Goal: Task Accomplishment & Management: Use online tool/utility

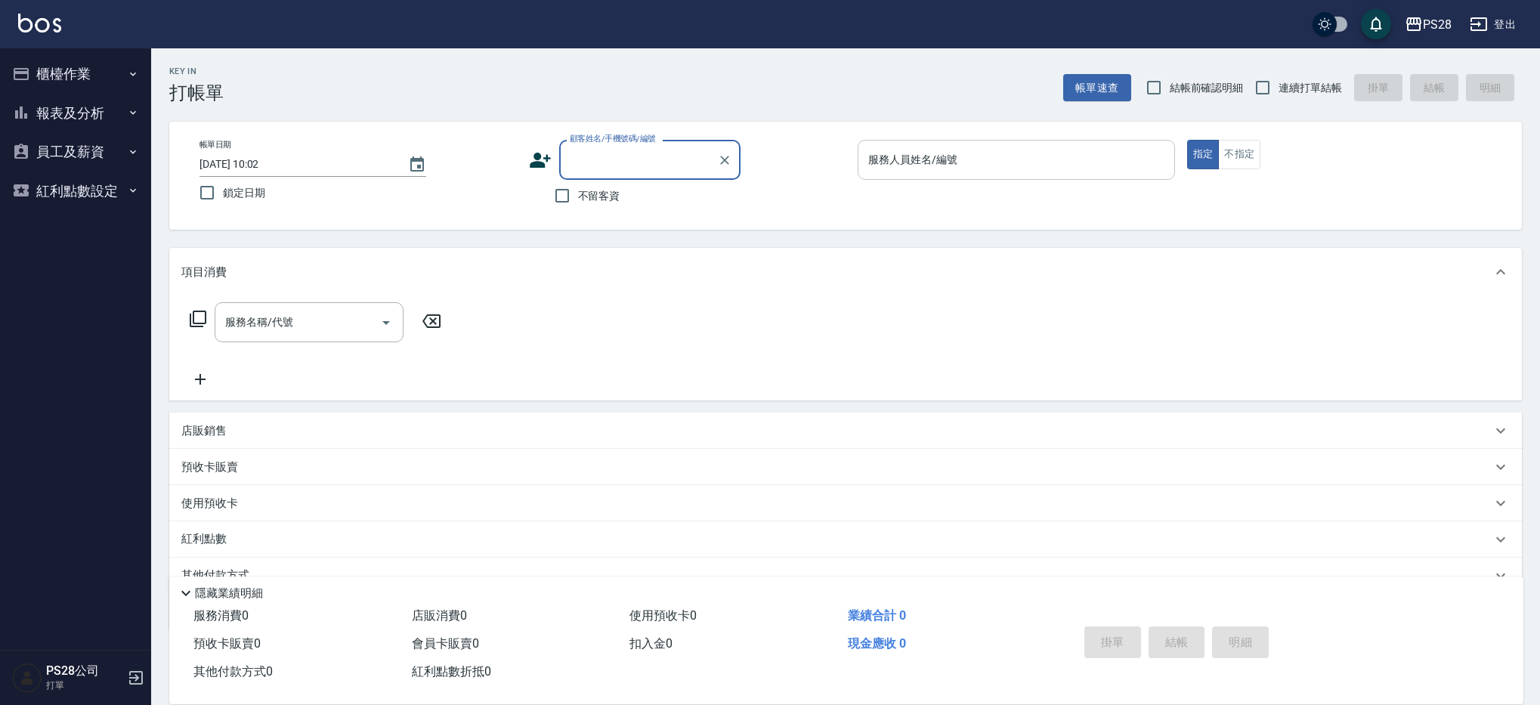
drag, startPoint x: 595, startPoint y: 202, endPoint x: 963, endPoint y: 144, distance: 372.4
click at [596, 201] on span "不留客資" at bounding box center [599, 196] width 42 height 16
click at [578, 201] on input "不留客資" at bounding box center [562, 196] width 32 height 32
checkbox input "true"
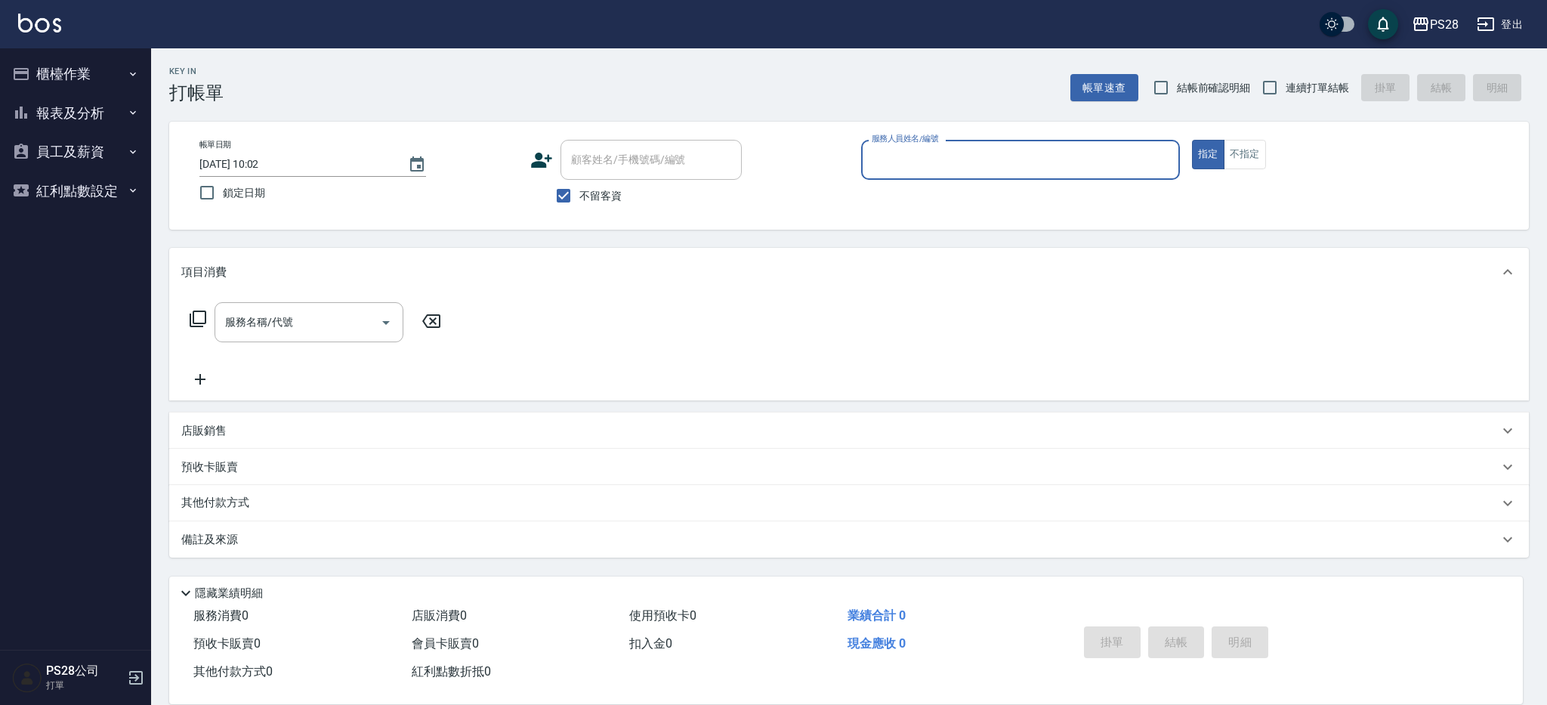
click at [1319, 92] on span "連續打單結帳" at bounding box center [1317, 88] width 63 height 16
click at [1286, 92] on input "連續打單結帳" at bounding box center [1270, 88] width 32 height 32
checkbox input "true"
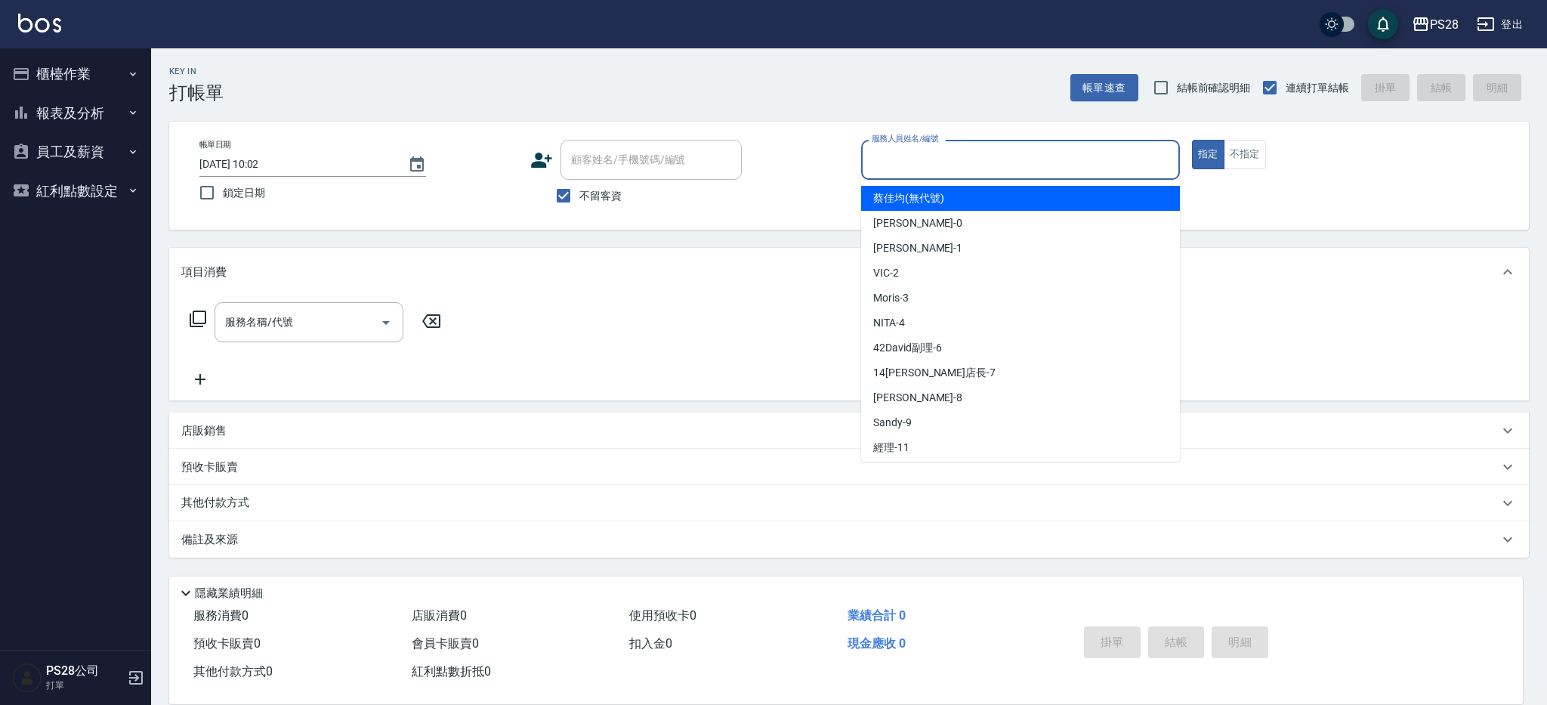
click at [1059, 148] on input "服務人員姓名/編號" at bounding box center [1020, 160] width 305 height 26
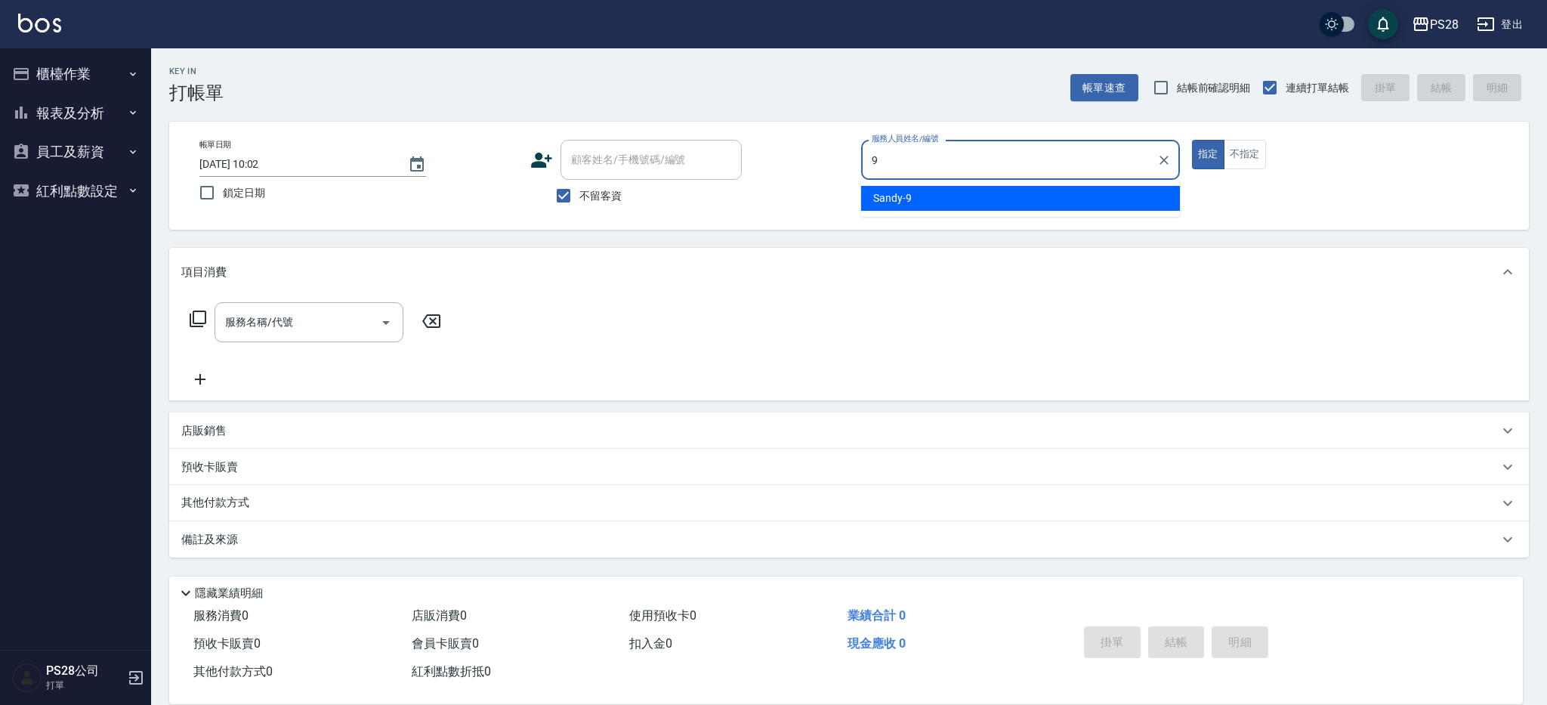
type input "Sandy-9"
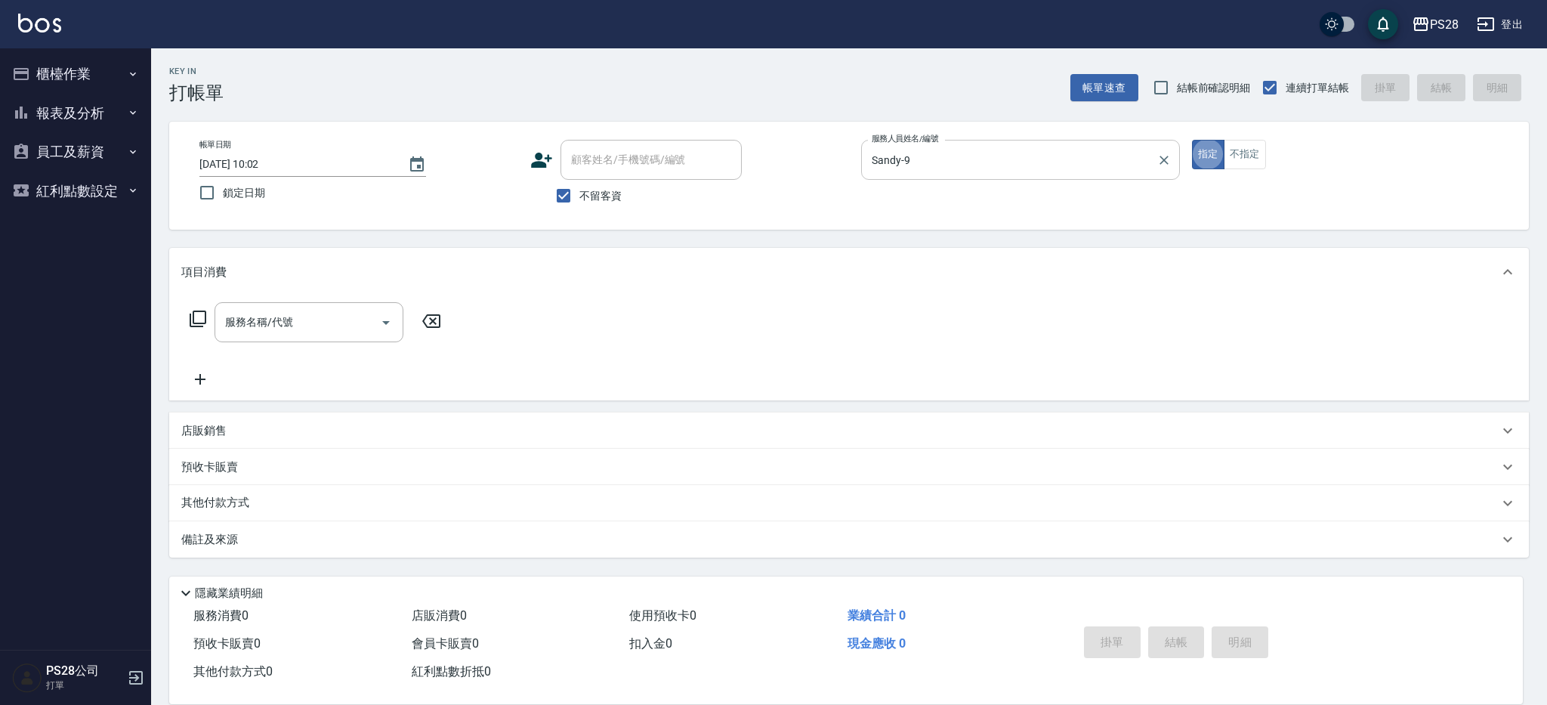
type button "true"
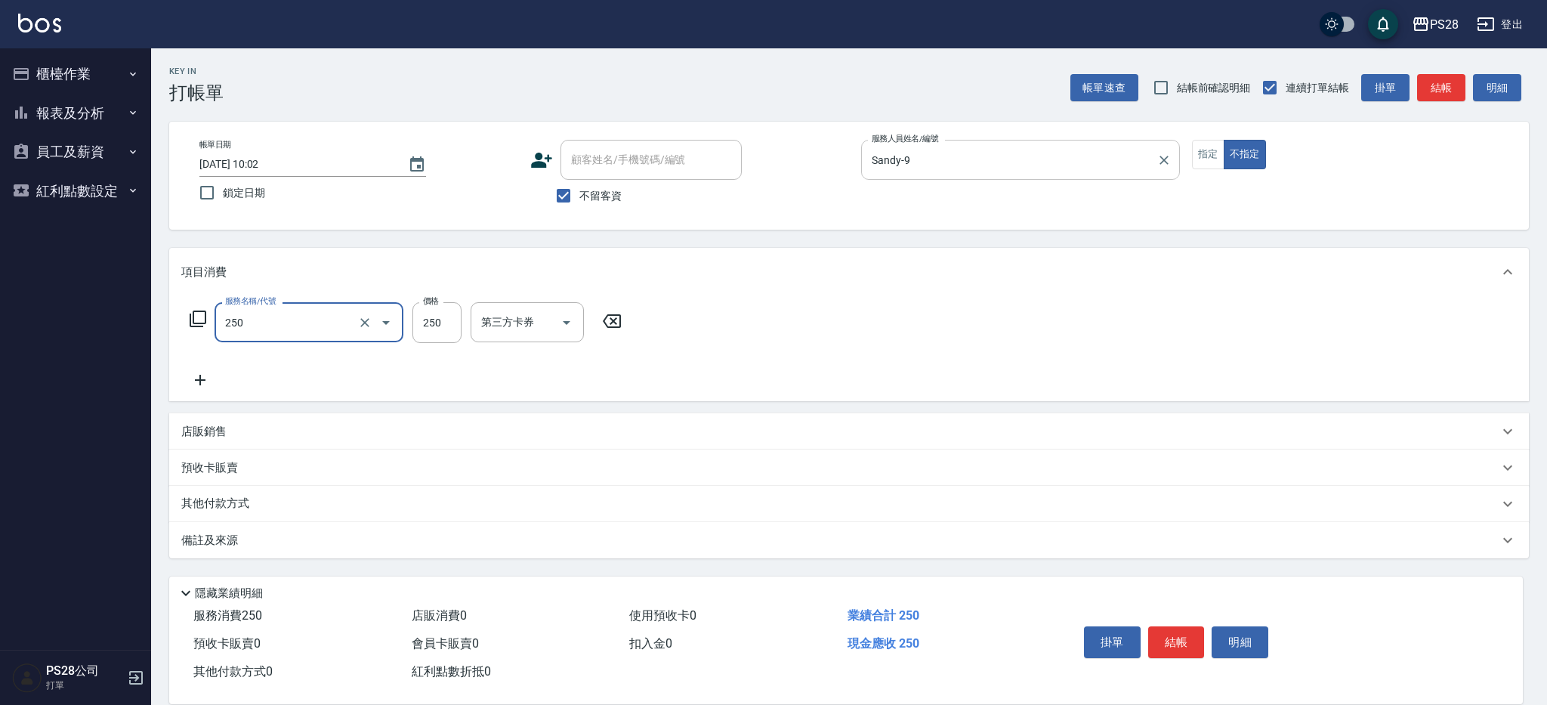
type input "單剪(250)"
type input "149"
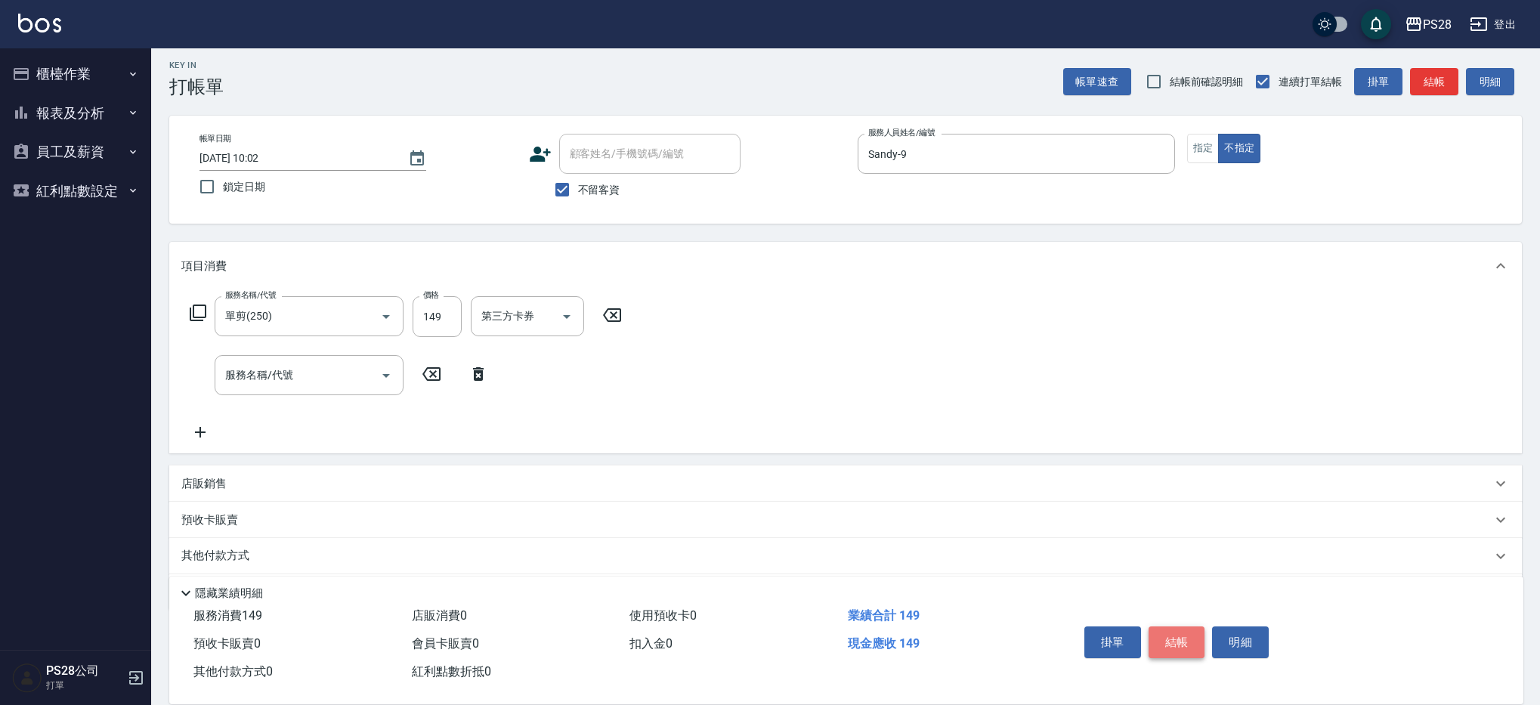
click at [1178, 638] on button "結帳" at bounding box center [1177, 642] width 57 height 32
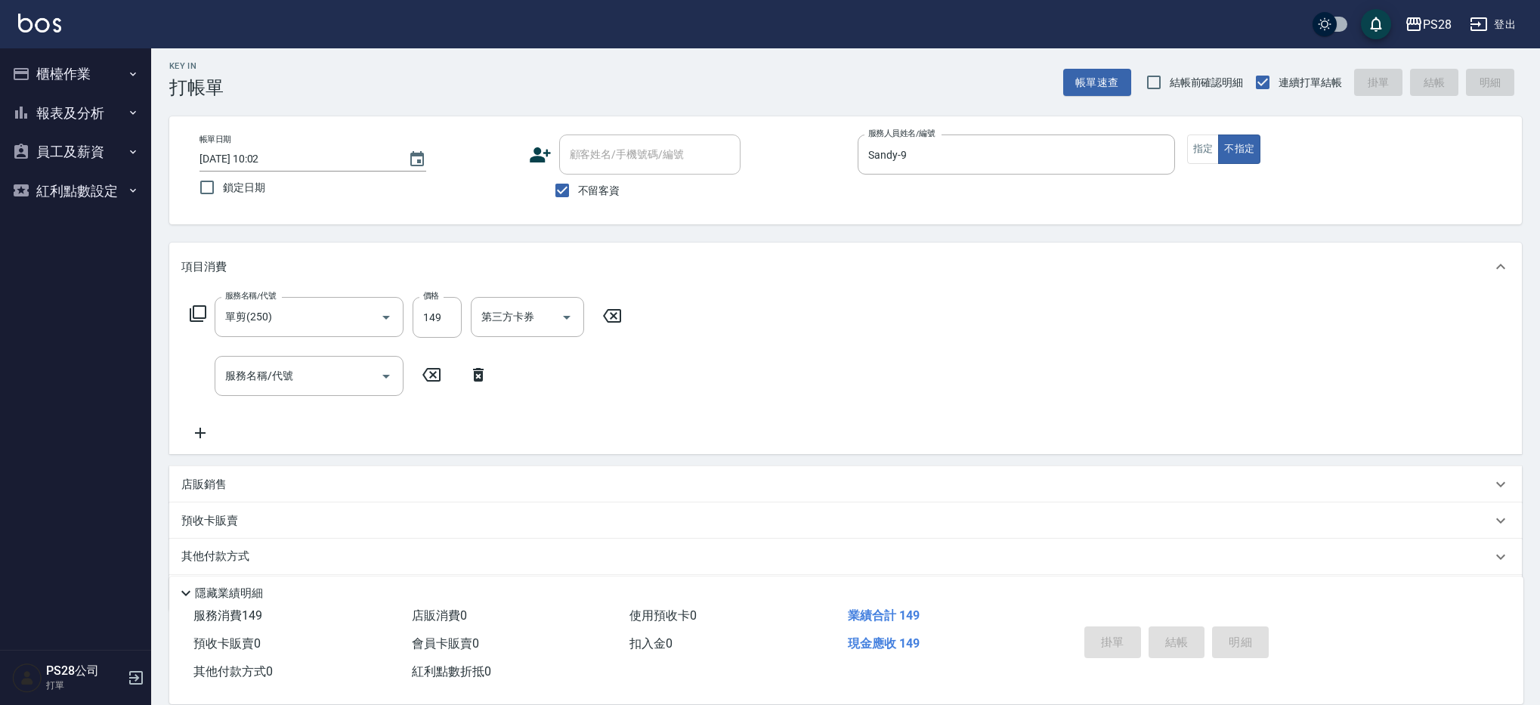
type input "[DATE] 14:06"
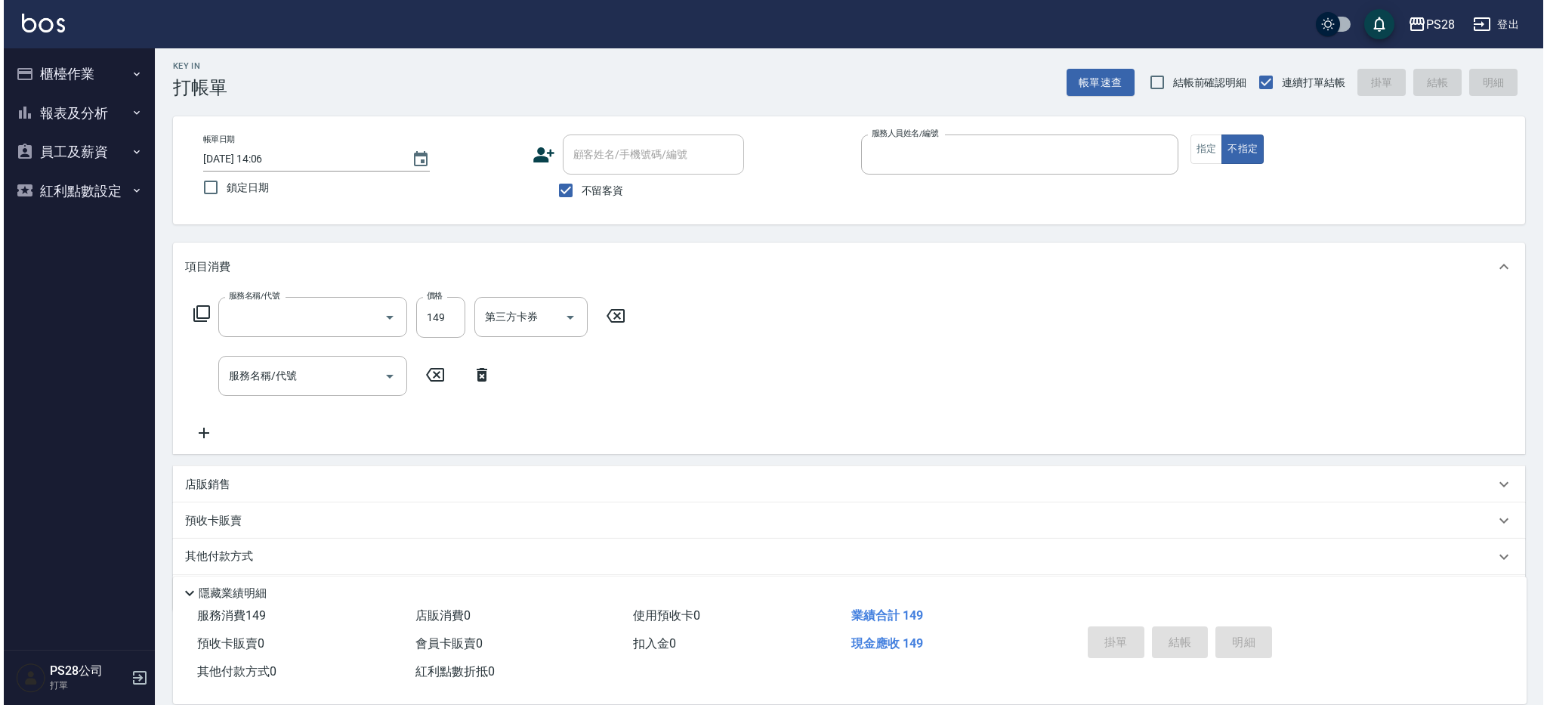
scroll to position [0, 0]
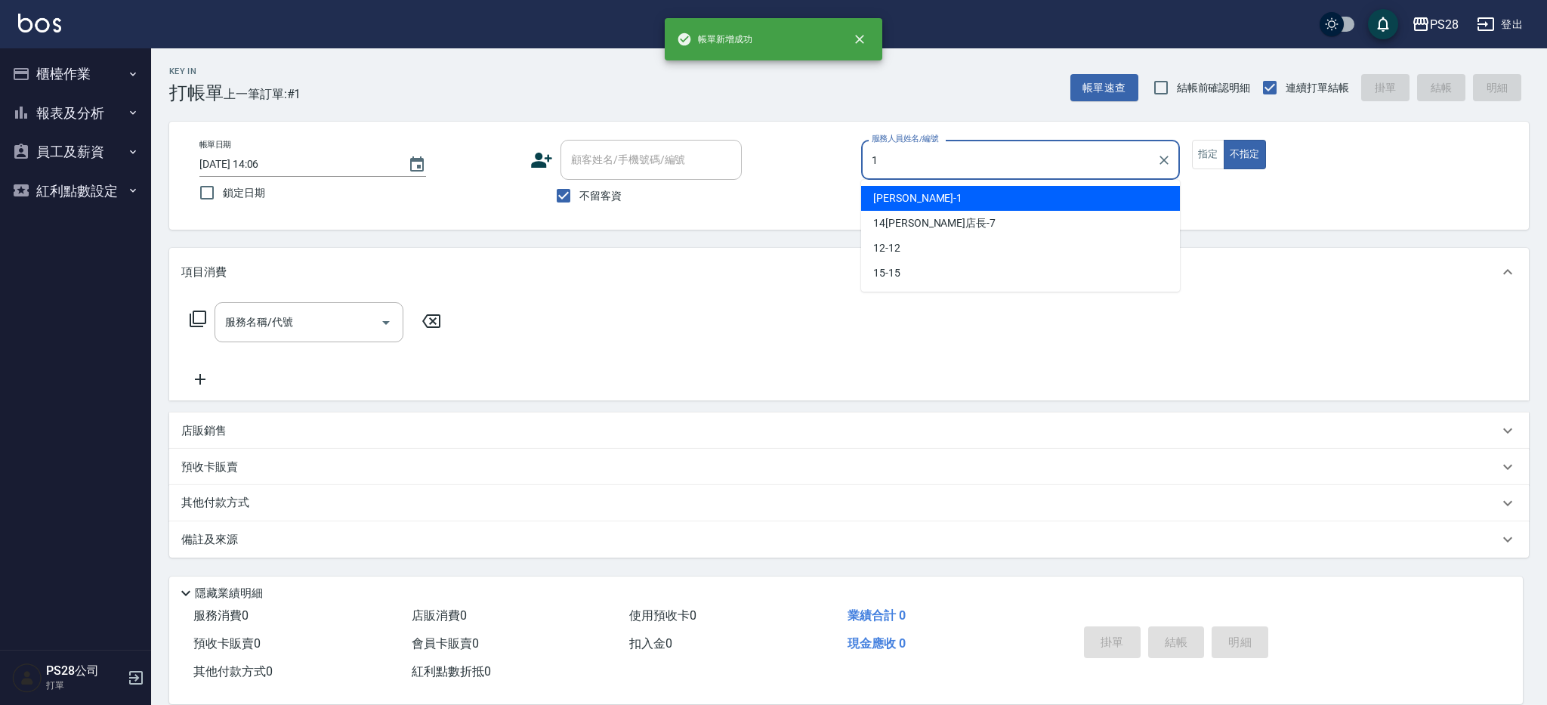
type input "1"
type button "false"
type input "[PERSON_NAME]-1"
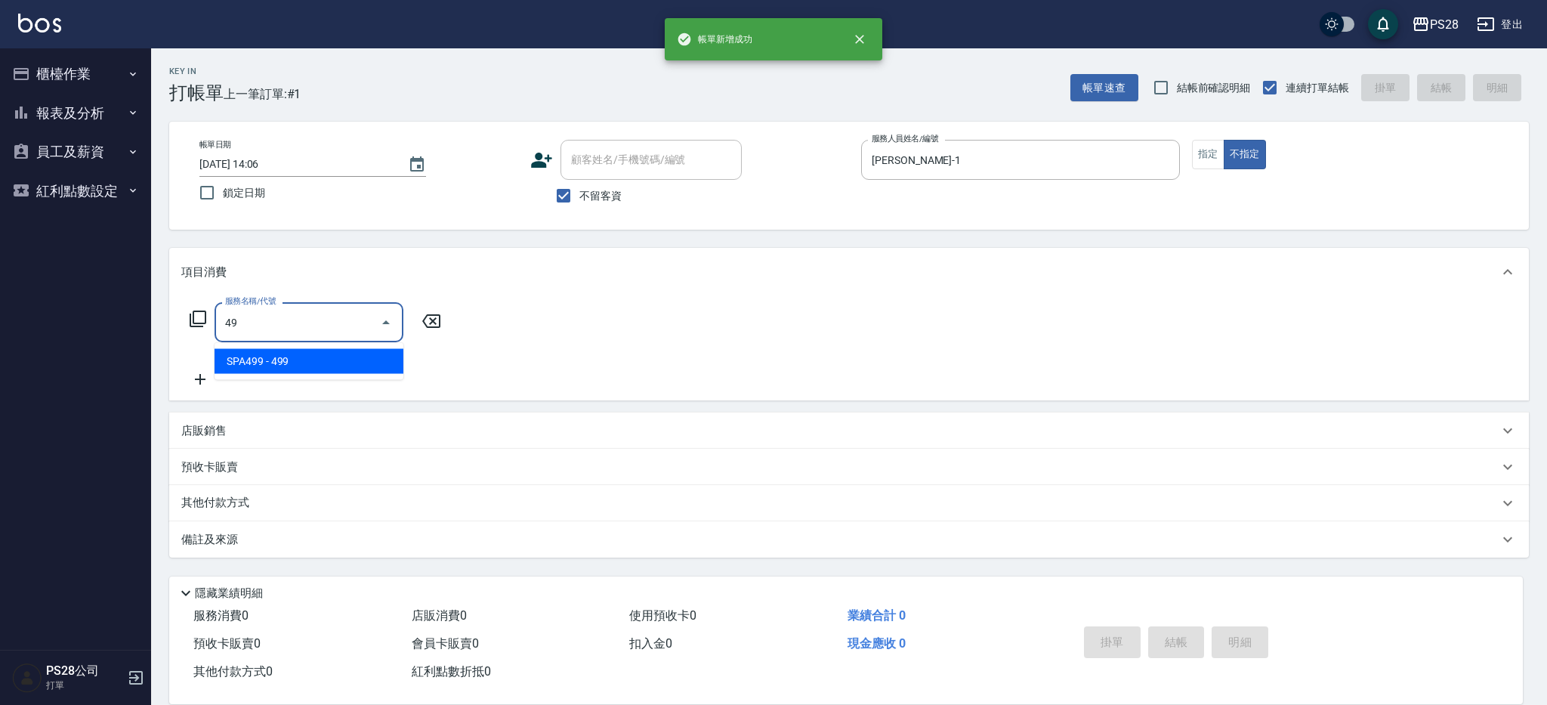
type input "4"
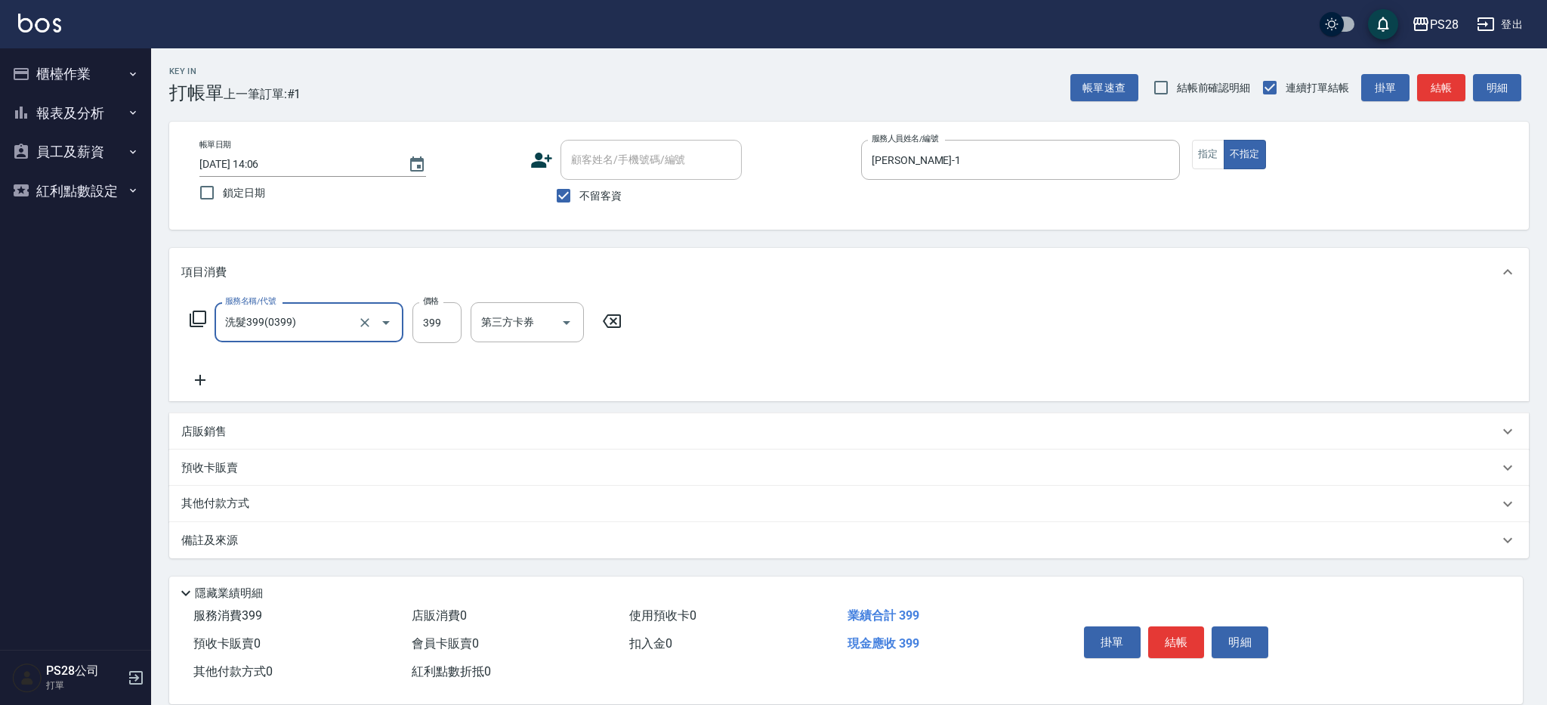
type input "洗髮399(0399)"
type input "[PERSON_NAME]-1"
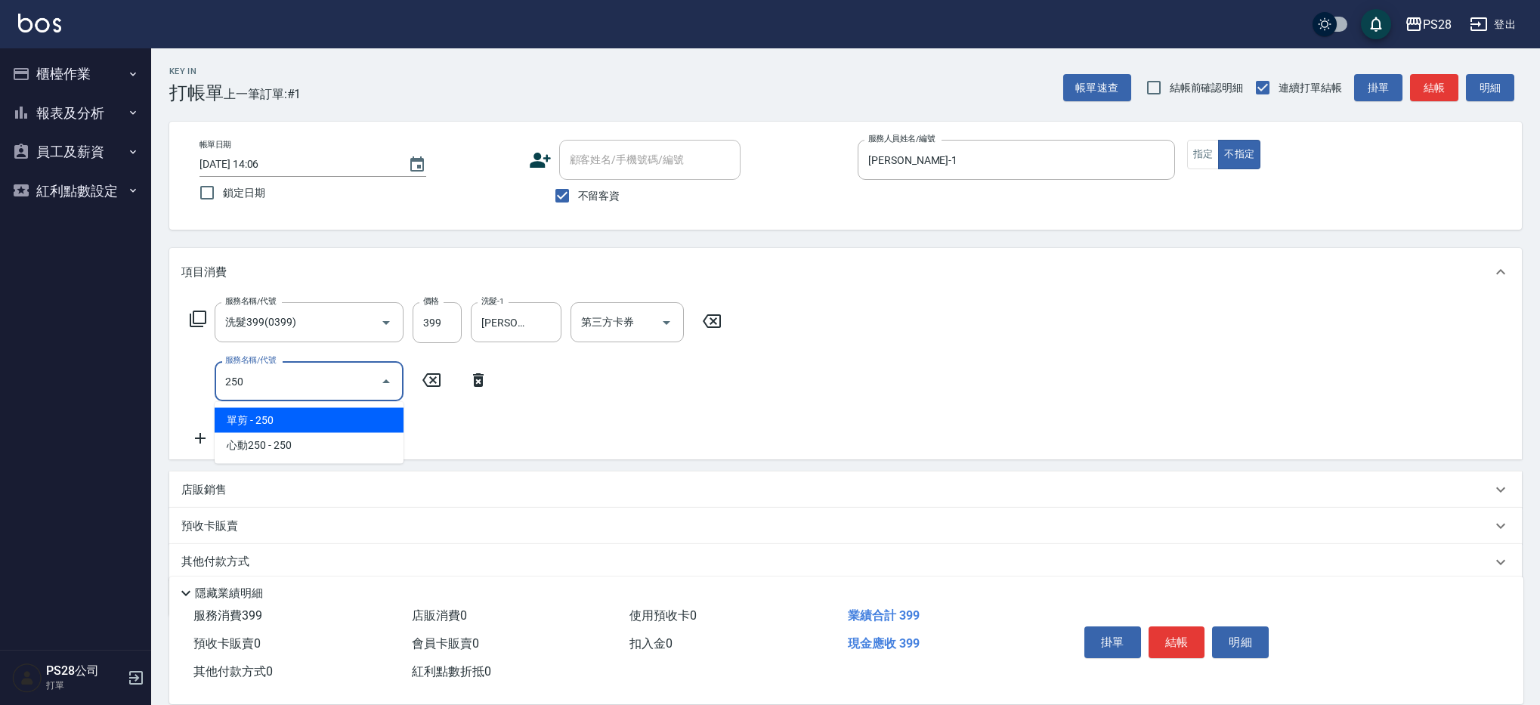
type input "單剪(250)"
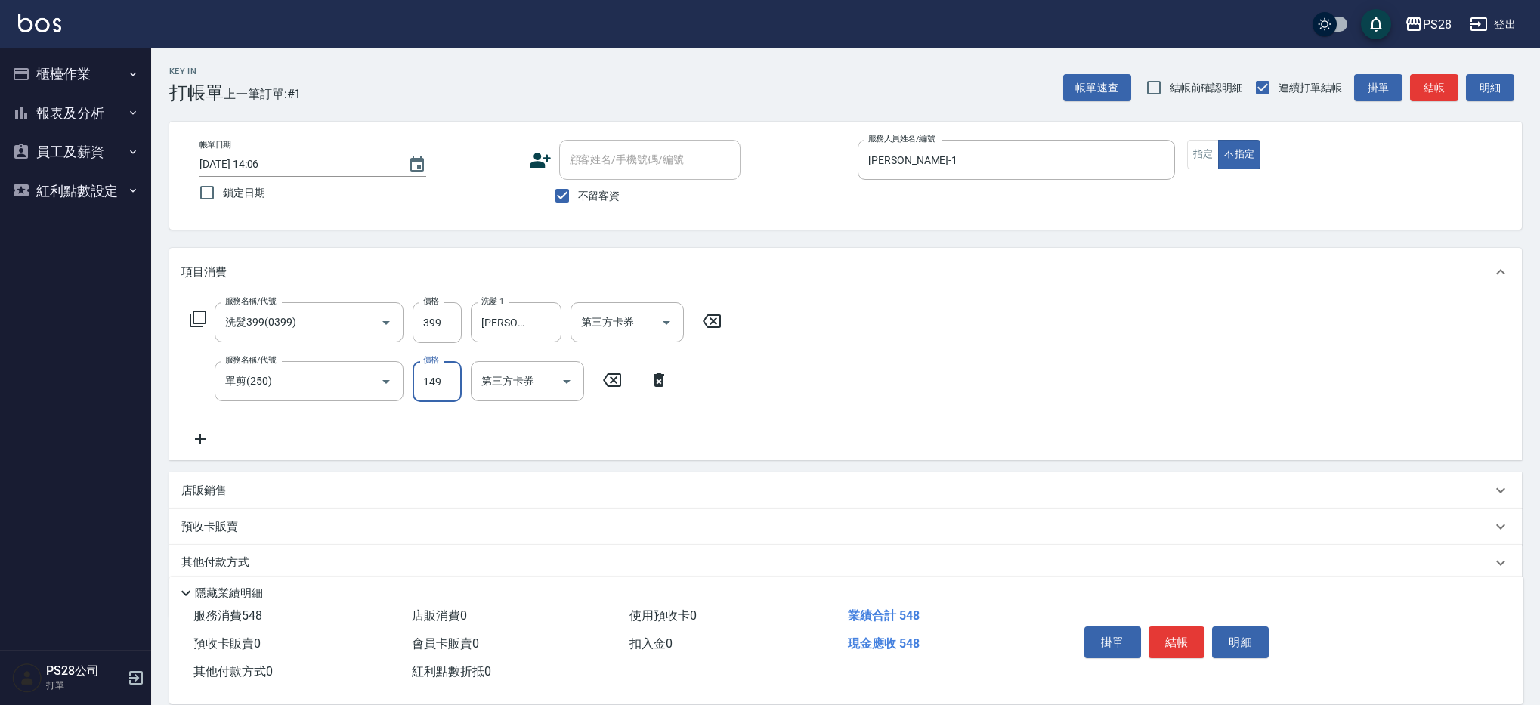
type input "149"
click at [1189, 642] on button "結帳" at bounding box center [1177, 642] width 57 height 32
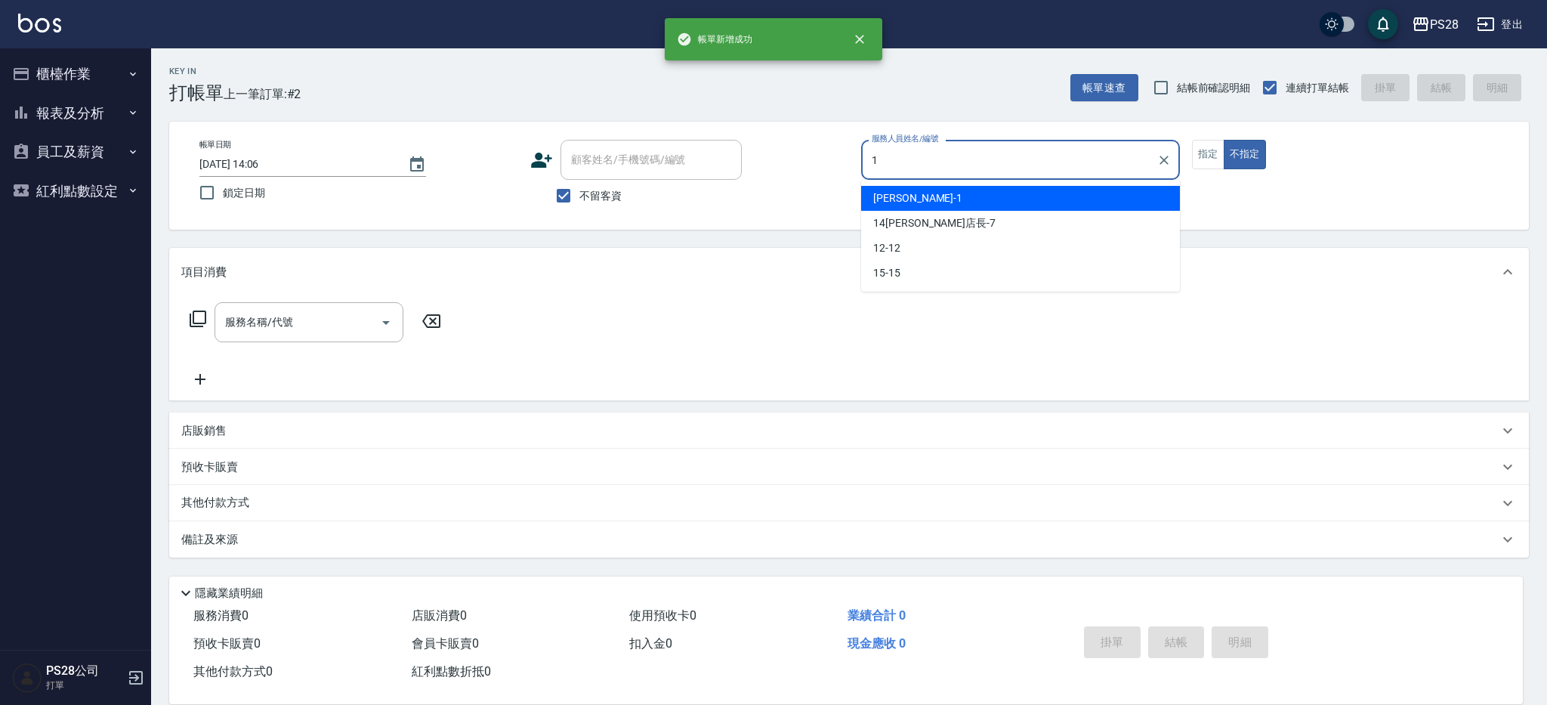
type input "[PERSON_NAME]-1"
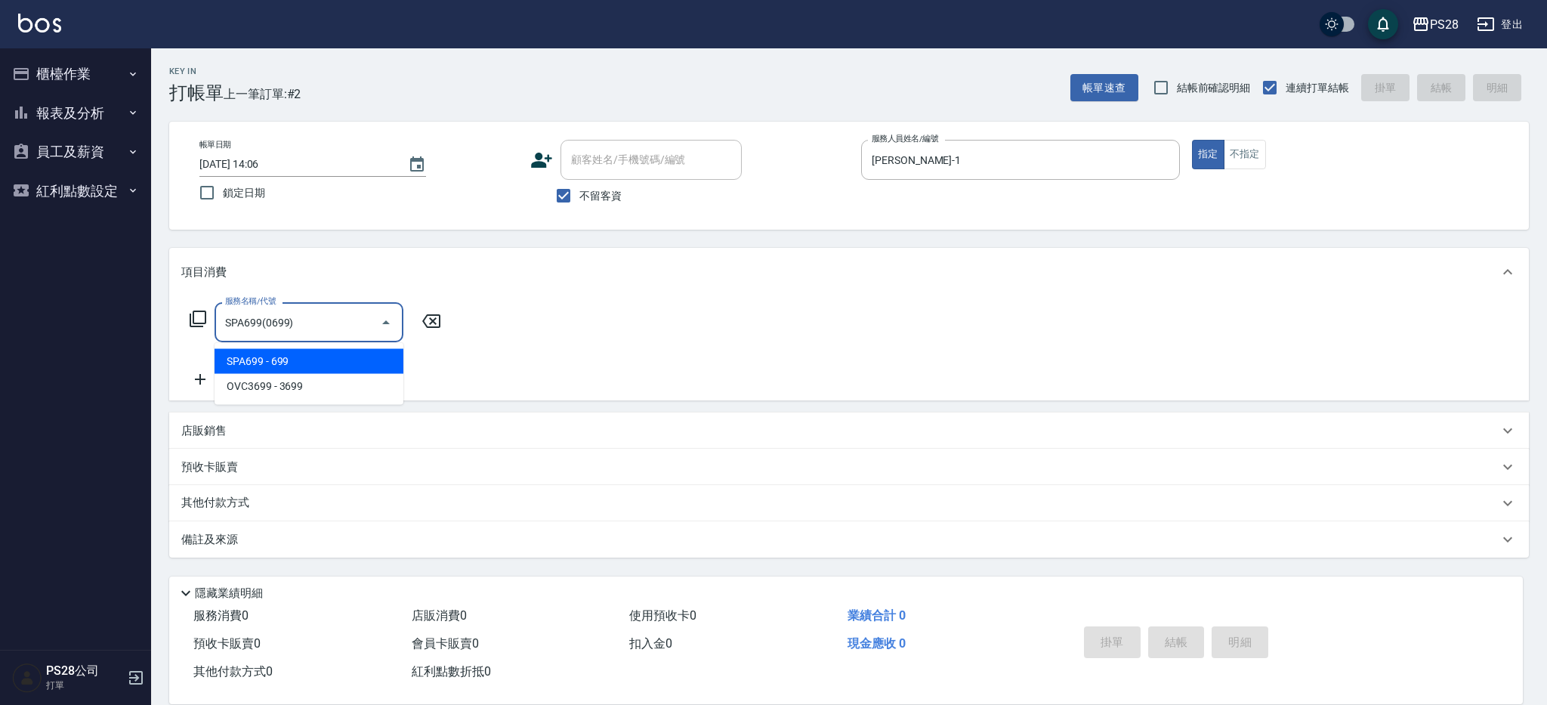
type input "SPA699(0699)"
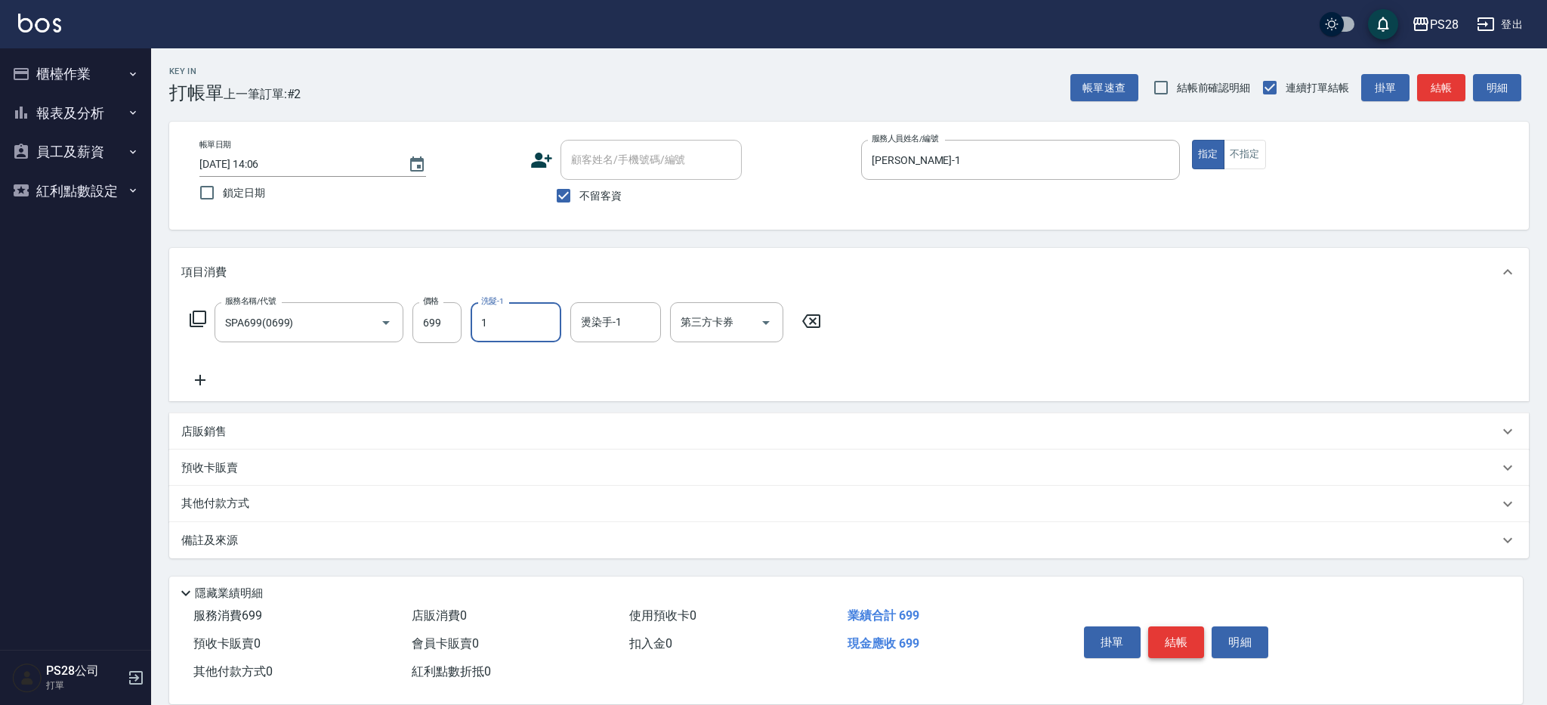
type input "[PERSON_NAME]-1"
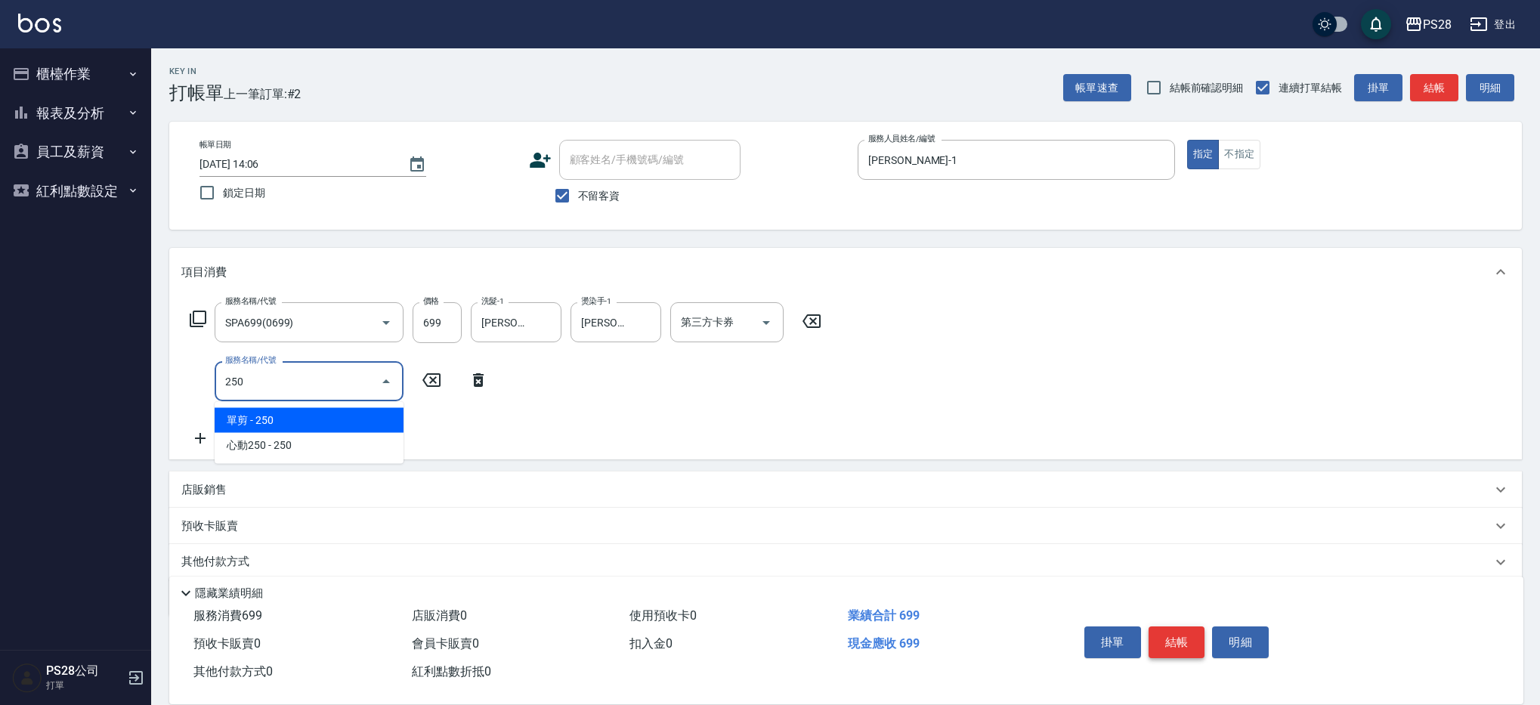
type input "單剪(250)"
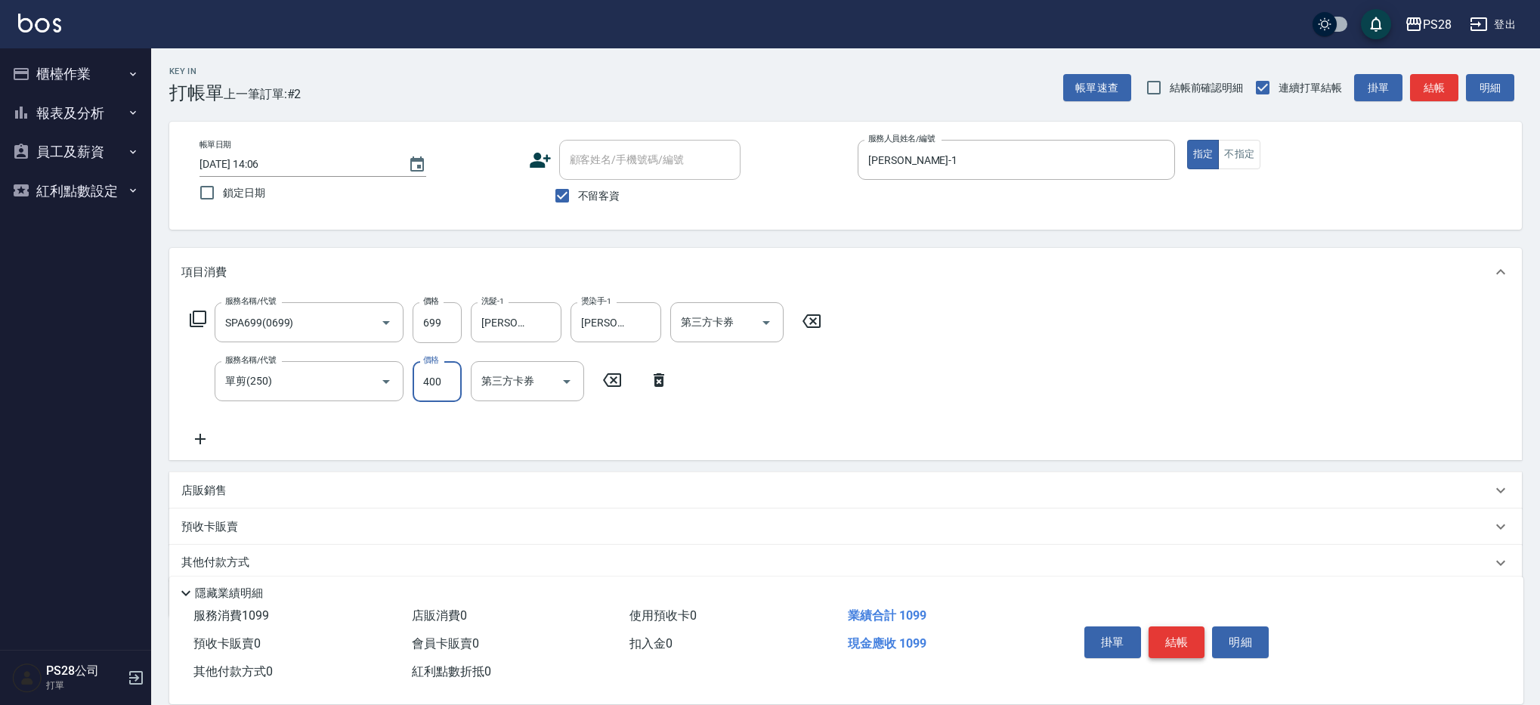
type input "400"
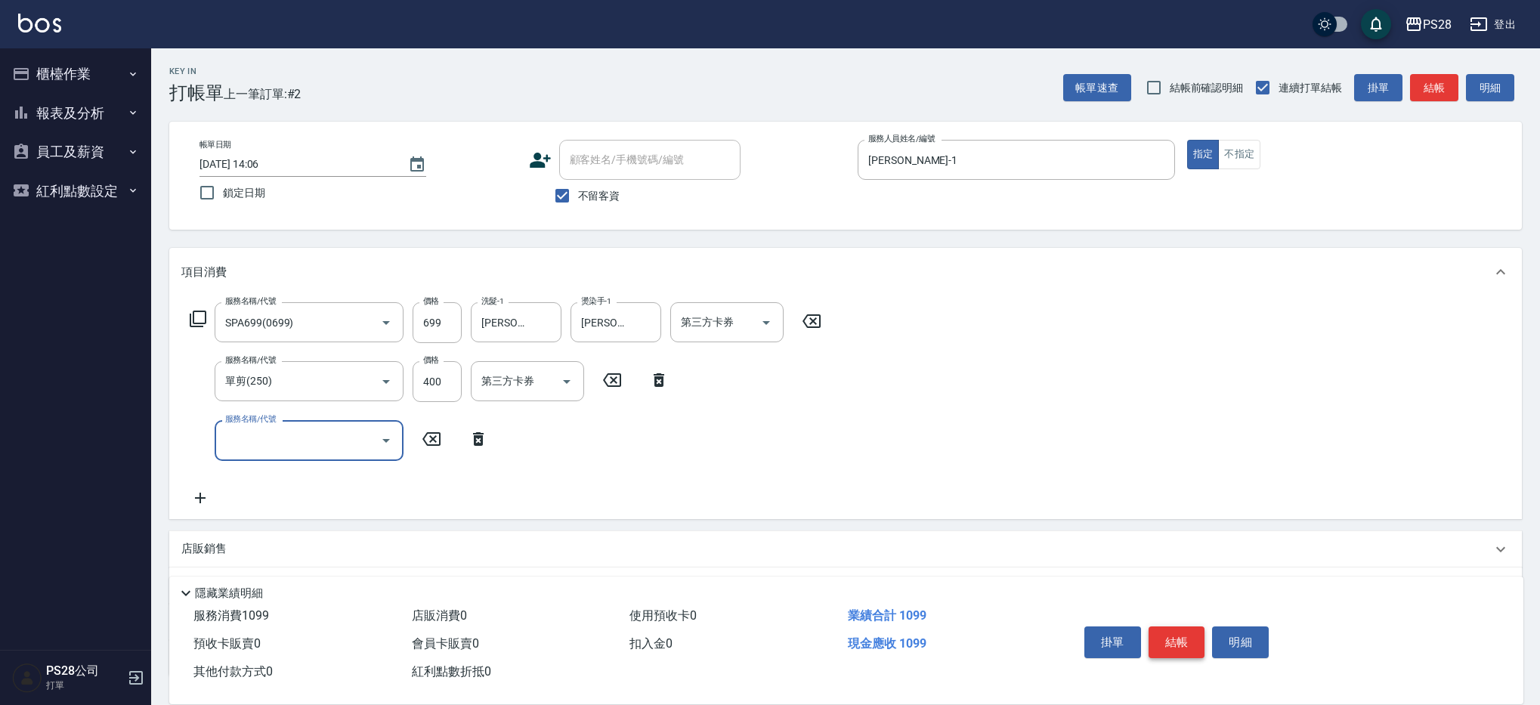
click at [1188, 635] on button "結帳" at bounding box center [1177, 642] width 57 height 32
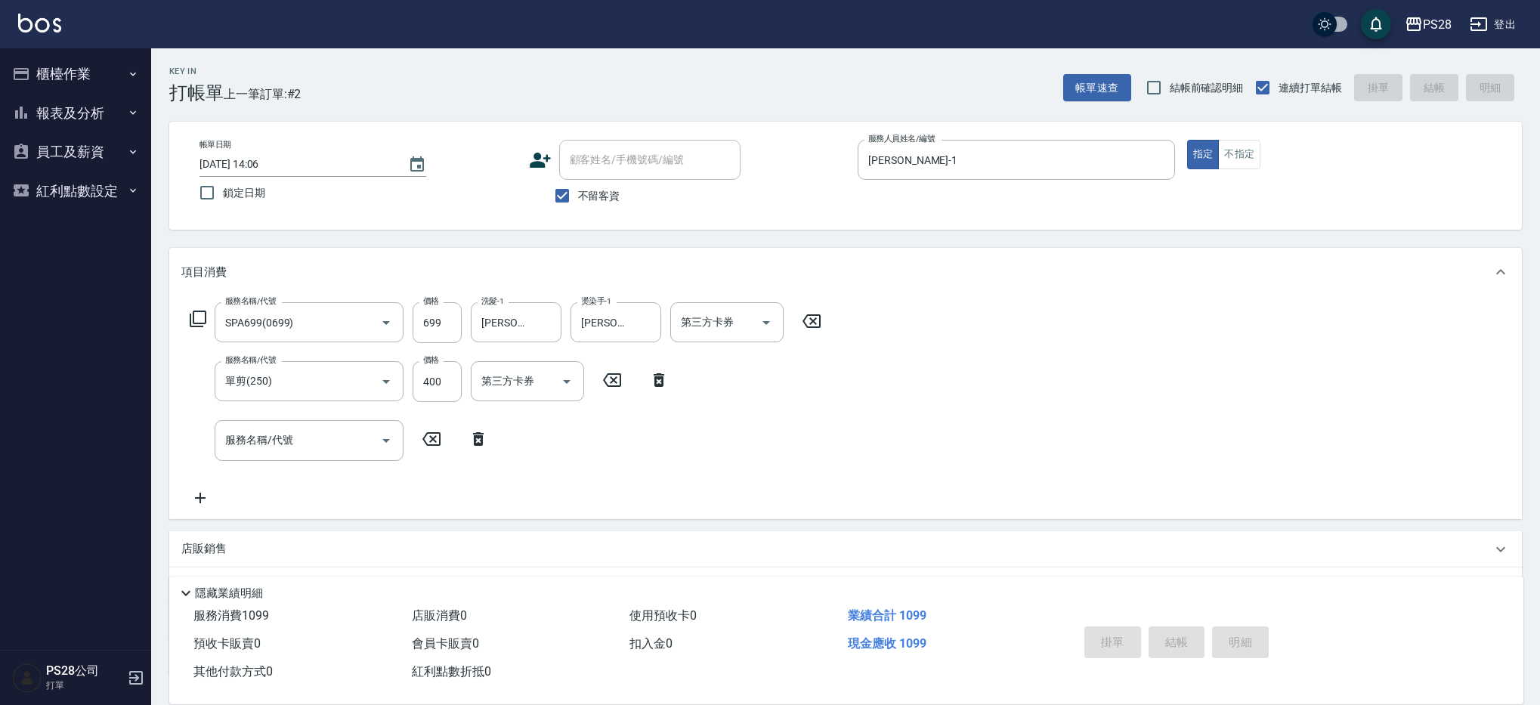
type input "[DATE] 14:07"
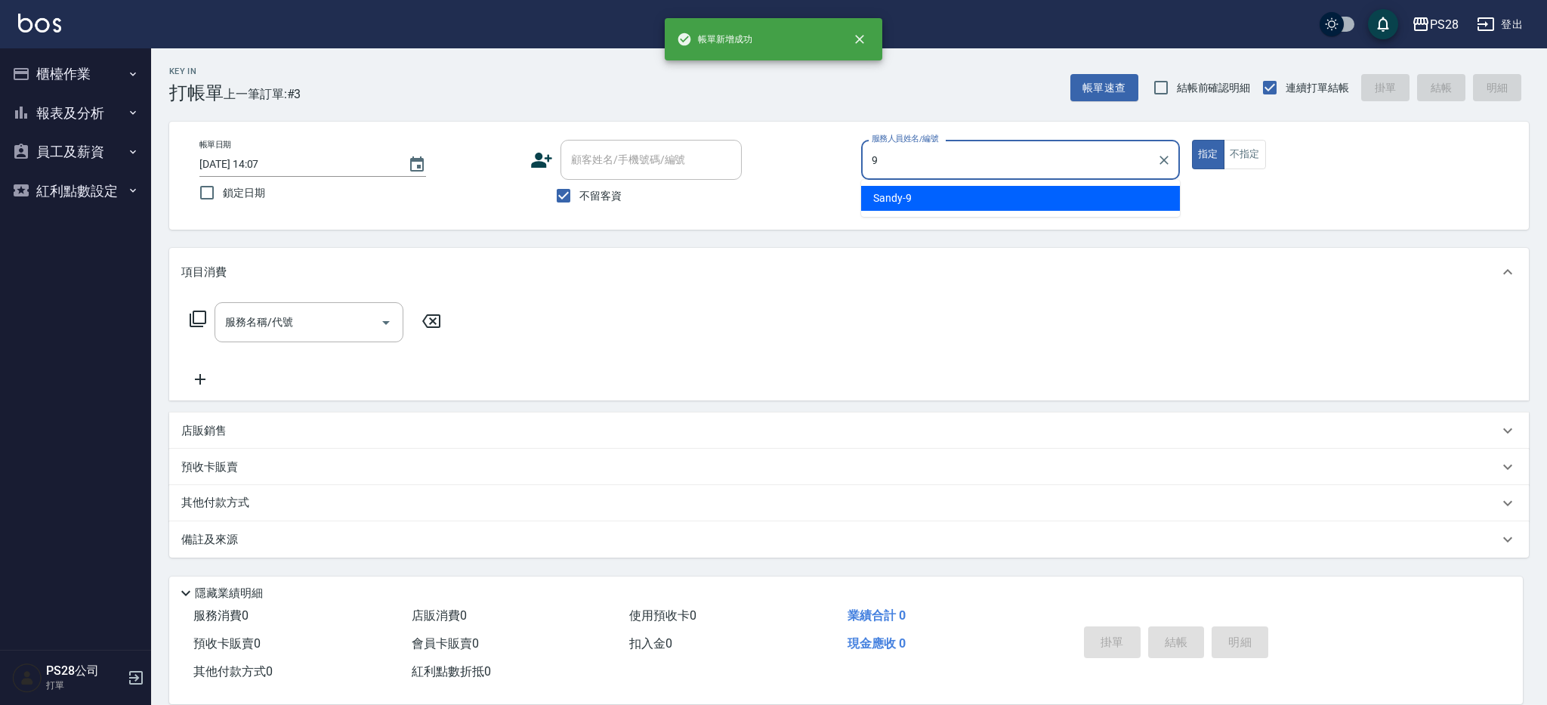
type input "Sandy-9"
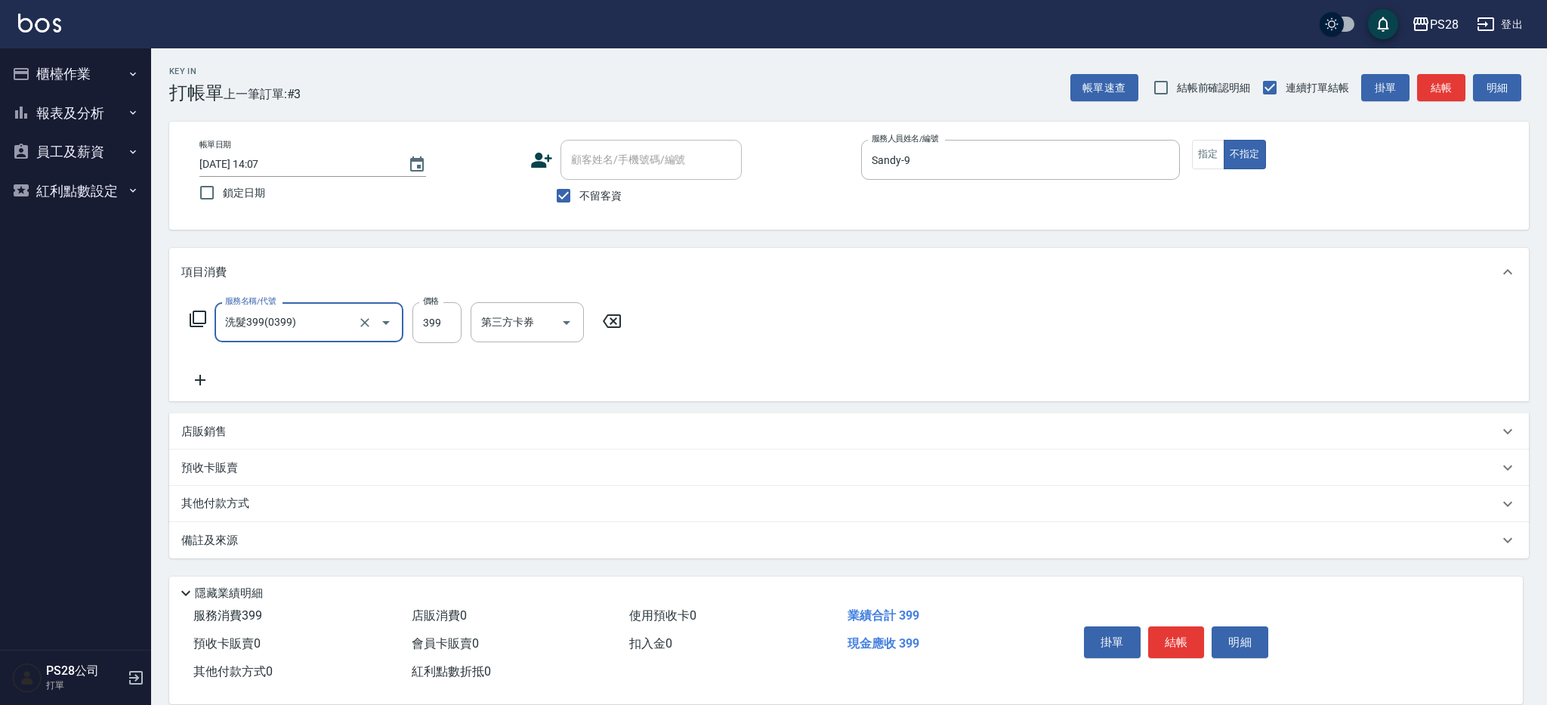
type input "洗髮399(0399)"
type input "Sandy-9"
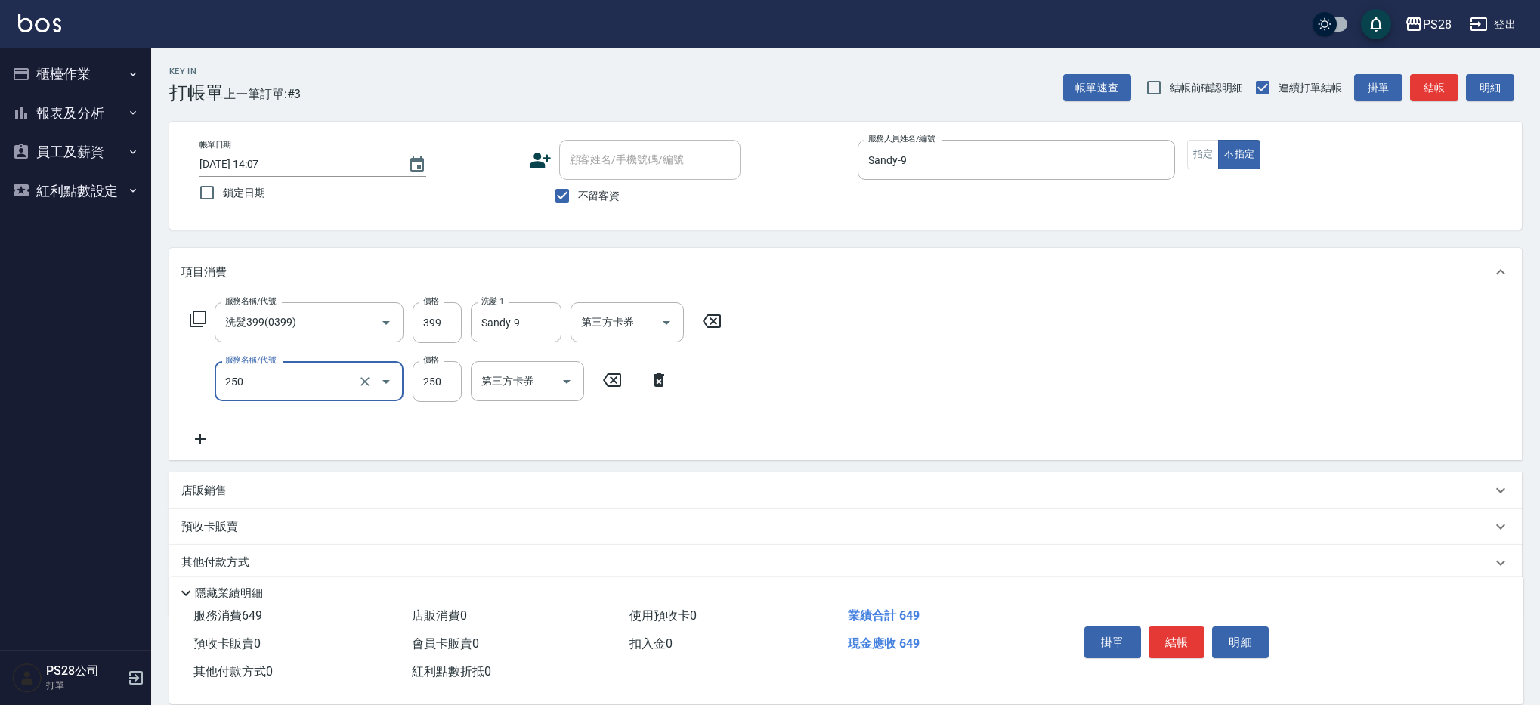
type input "單剪(250)"
type input "149"
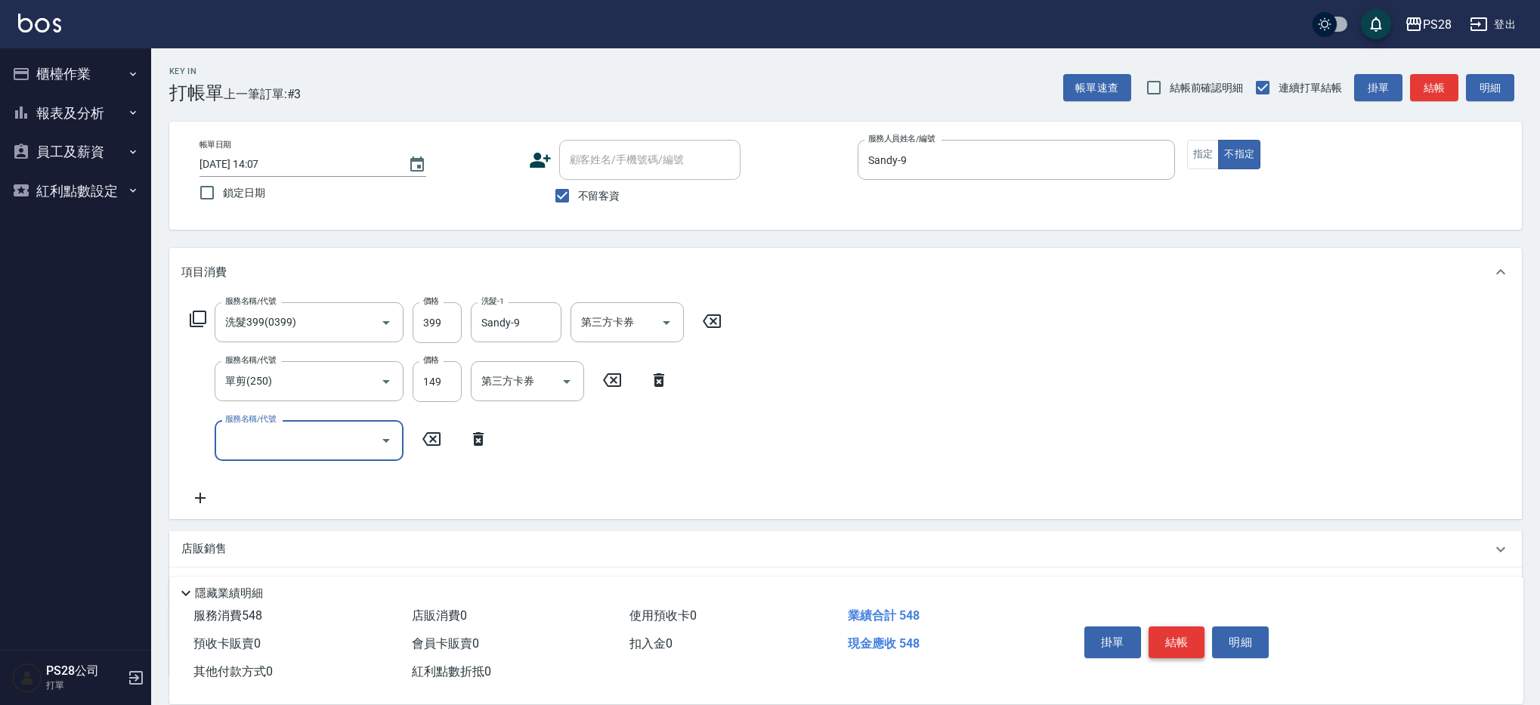
click at [1189, 642] on button "結帳" at bounding box center [1177, 642] width 57 height 32
